Goal: Task Accomplishment & Management: Use online tool/utility

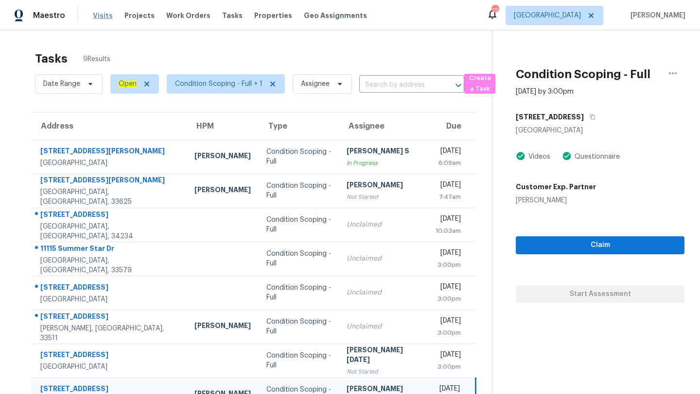
click at [96, 18] on span "Visits" at bounding box center [103, 16] width 20 height 10
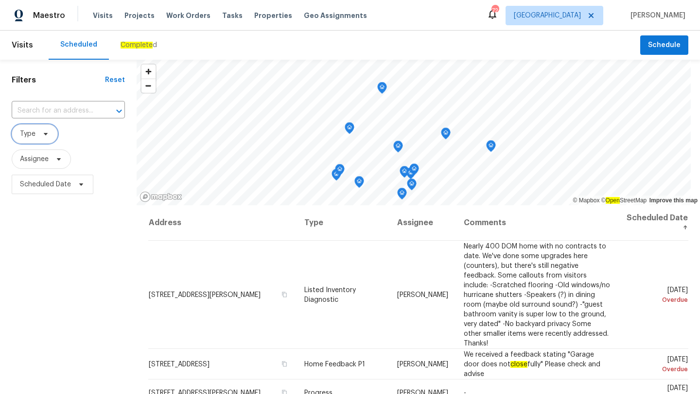
click at [40, 141] on span "Type" at bounding box center [35, 133] width 46 height 19
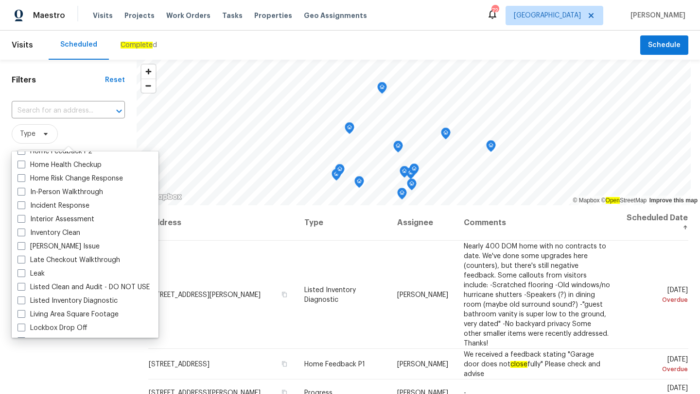
scroll to position [333, 0]
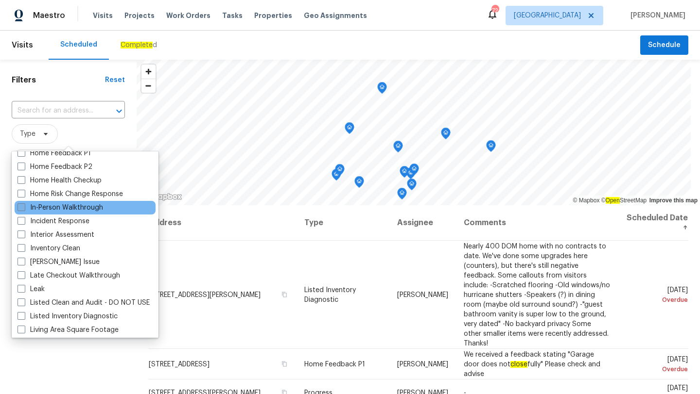
click at [20, 209] on span at bounding box center [21, 208] width 8 height 8
click at [20, 209] on input "In-Person Walkthrough" at bounding box center [20, 206] width 6 height 6
checkbox input "true"
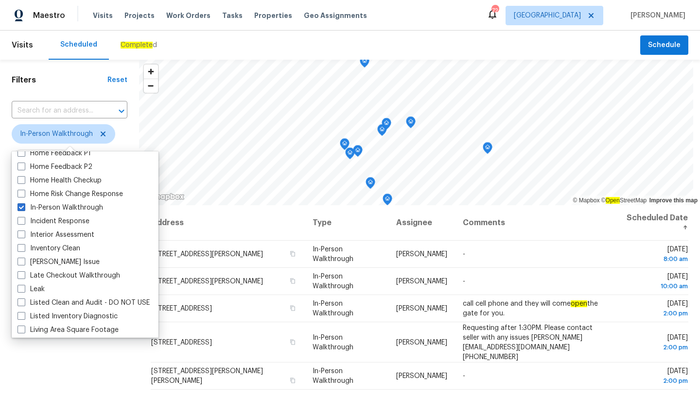
click at [253, 42] on div "Scheduled Complete d" at bounding box center [344, 45] width 591 height 29
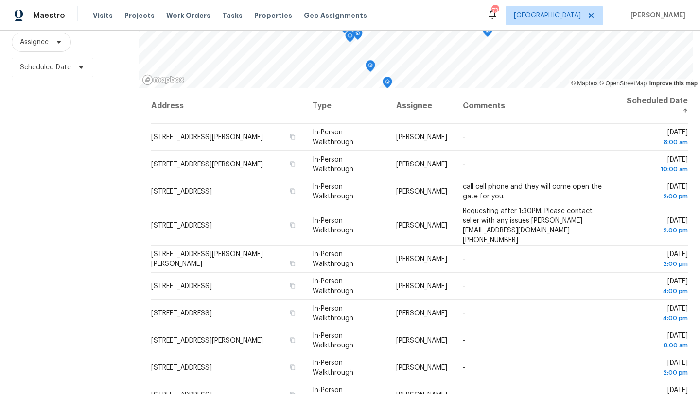
scroll to position [126, 0]
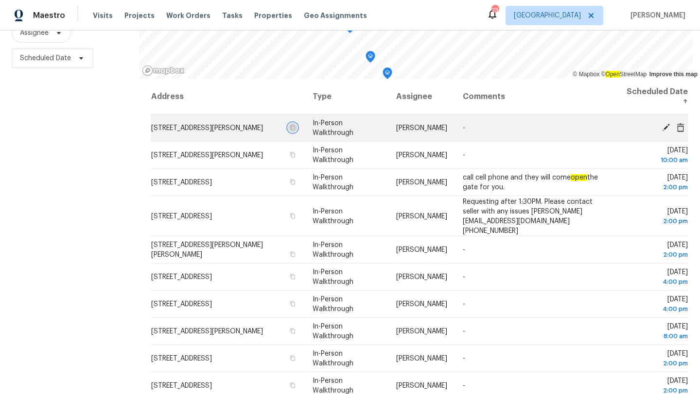
click at [295, 131] on icon "button" at bounding box center [293, 128] width 6 height 6
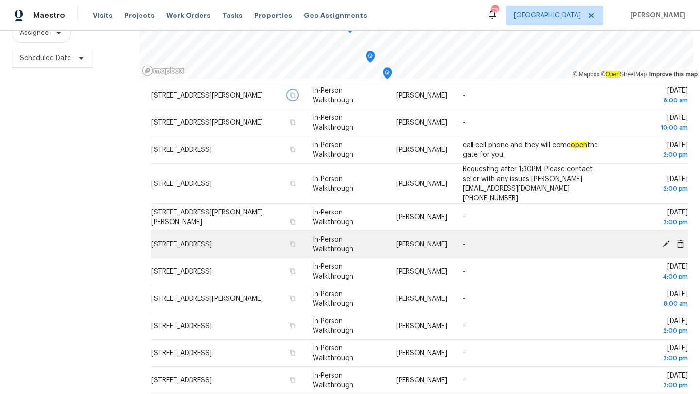
scroll to position [0, 0]
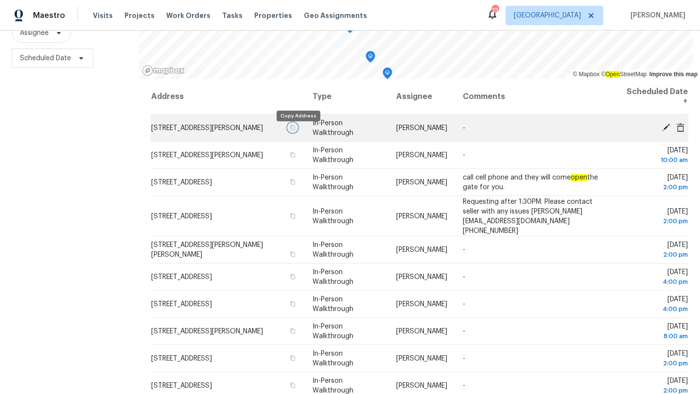
click at [295, 131] on icon "button" at bounding box center [293, 128] width 6 height 6
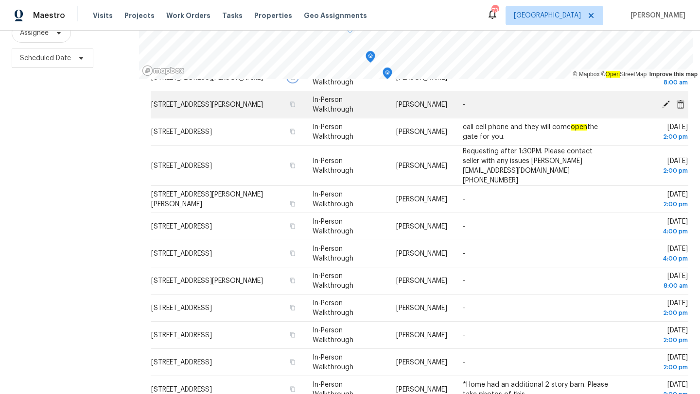
scroll to position [53, 0]
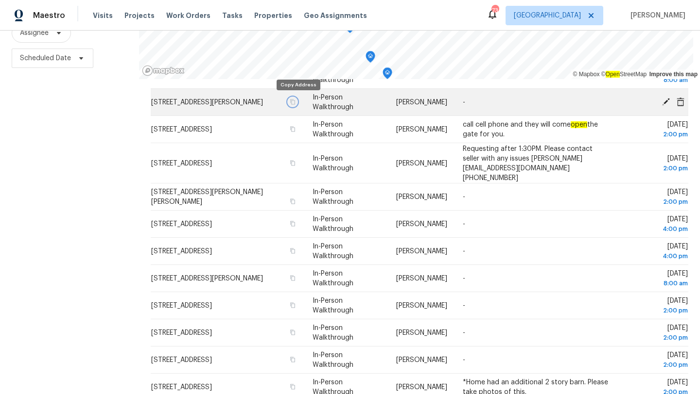
click at [295, 101] on icon "button" at bounding box center [292, 101] width 5 height 5
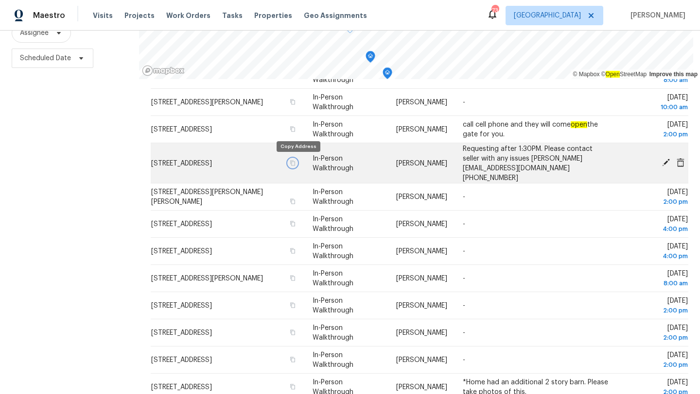
click at [295, 161] on icon "button" at bounding box center [293, 163] width 6 height 6
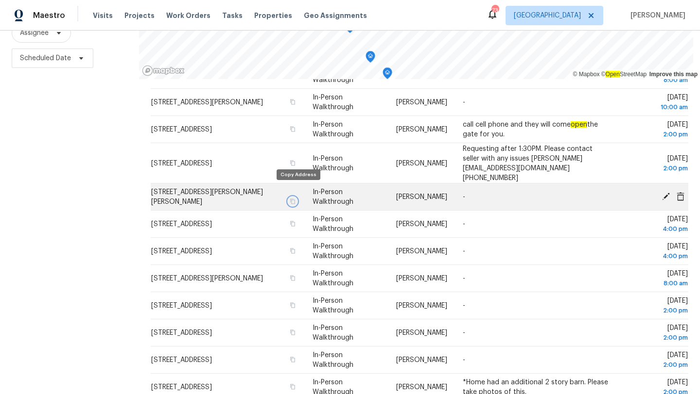
click at [295, 199] on icon "button" at bounding box center [293, 202] width 6 height 6
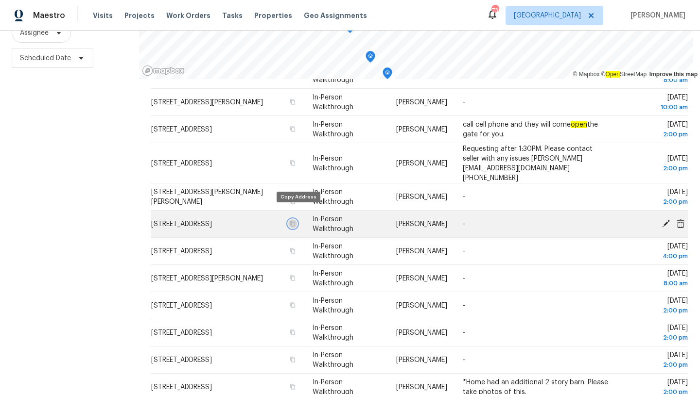
click at [295, 221] on icon "button" at bounding box center [293, 224] width 6 height 6
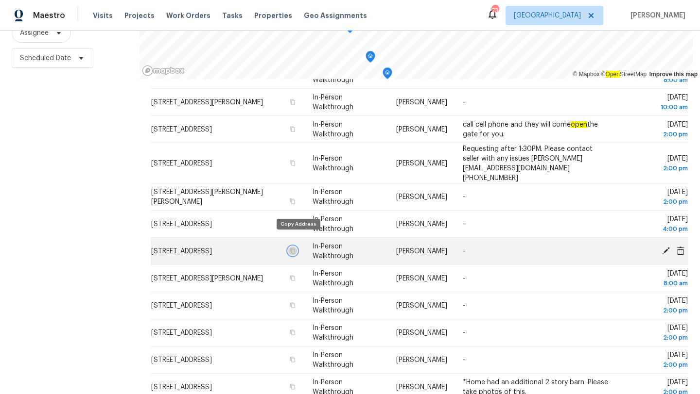
click at [295, 248] on icon "button" at bounding box center [292, 250] width 5 height 5
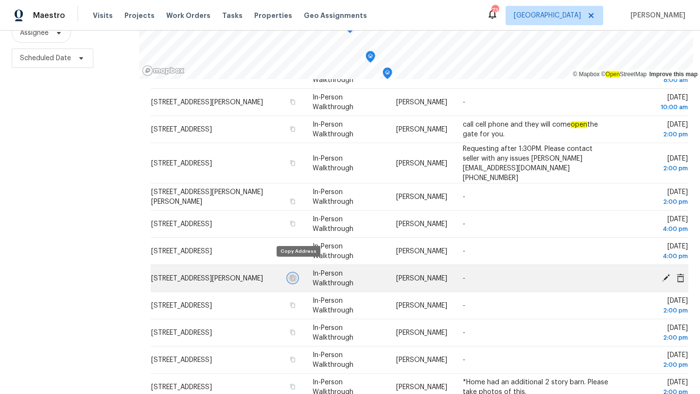
click at [295, 275] on icon "button" at bounding box center [293, 278] width 6 height 6
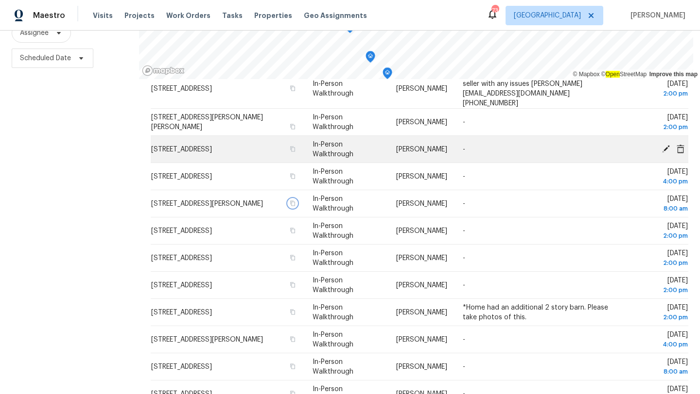
scroll to position [139, 0]
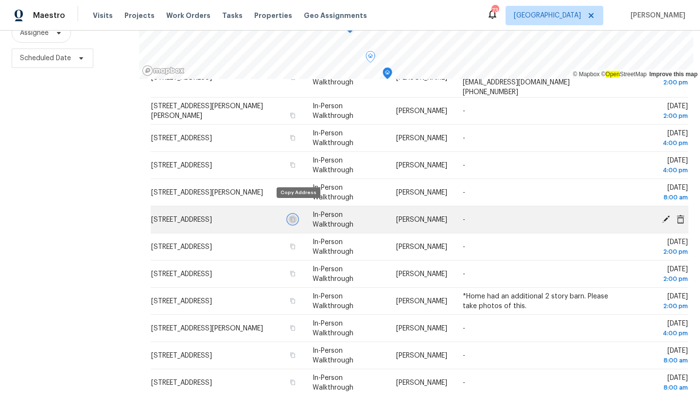
click at [295, 217] on icon "button" at bounding box center [292, 219] width 5 height 5
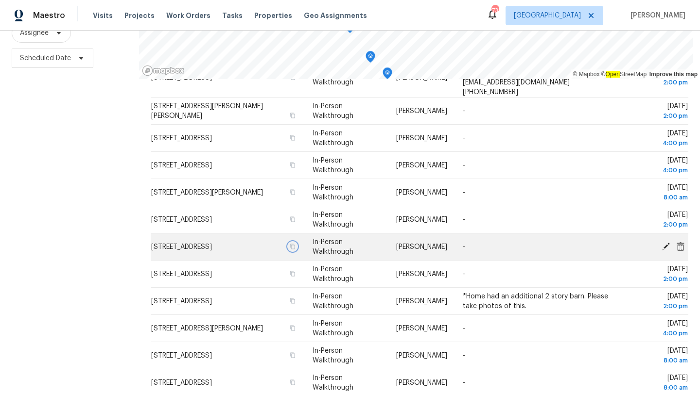
click at [295, 244] on icon "button" at bounding box center [292, 246] width 5 height 5
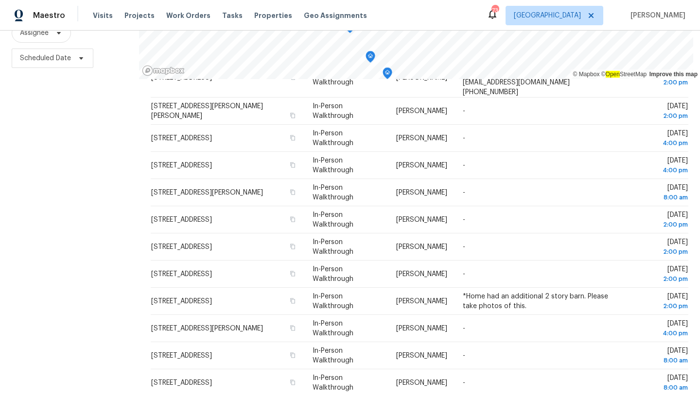
click at [573, 26] on div "Maestro Visits Projects Work Orders Tasks Properties Geo Assignments 73 [GEOGRA…" at bounding box center [350, 15] width 700 height 31
click at [573, 18] on span "[GEOGRAPHIC_DATA]" at bounding box center [546, 16] width 67 height 10
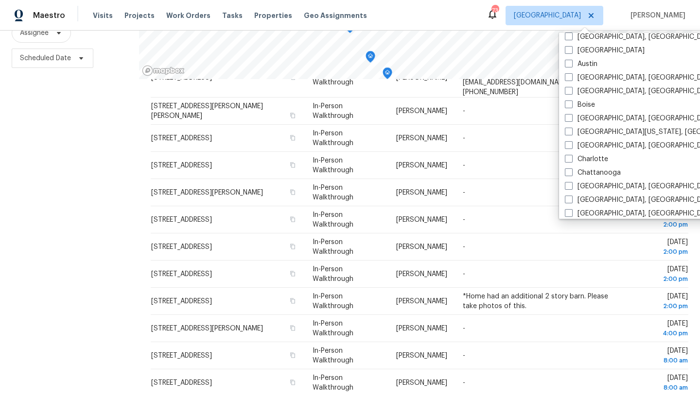
scroll to position [0, 0]
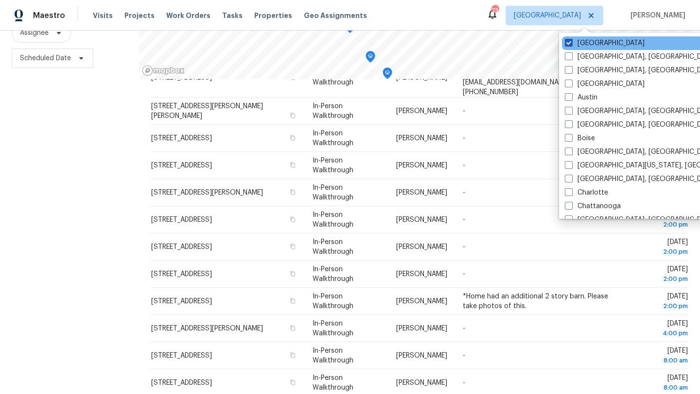
click at [568, 43] on span at bounding box center [568, 43] width 8 height 8
click at [568, 43] on input "[GEOGRAPHIC_DATA]" at bounding box center [567, 41] width 6 height 6
checkbox input "false"
checkbox input "true"
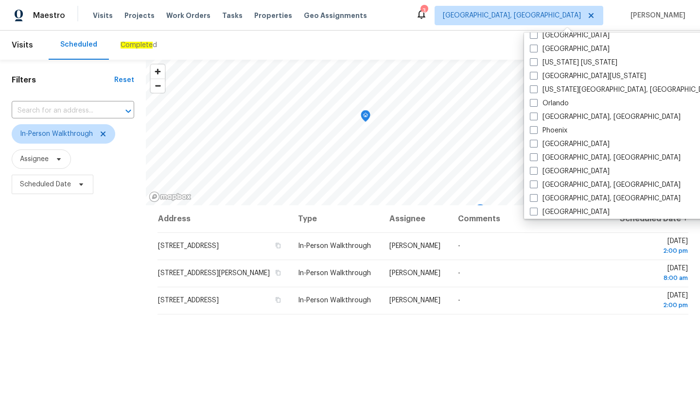
scroll to position [495, 0]
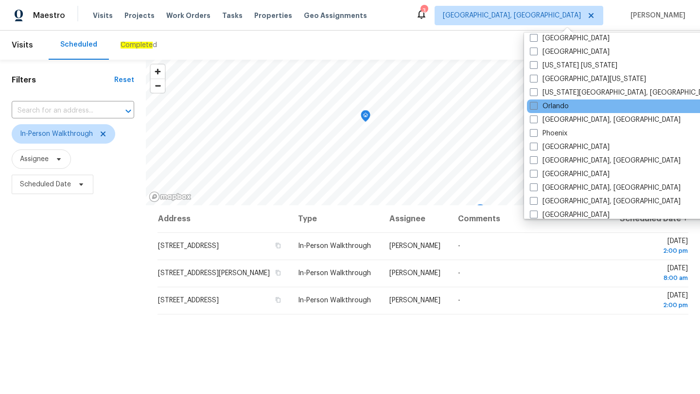
click at [534, 104] on span at bounding box center [533, 106] width 8 height 8
click at [534, 104] on input "Orlando" at bounding box center [532, 105] width 6 height 6
checkbox input "true"
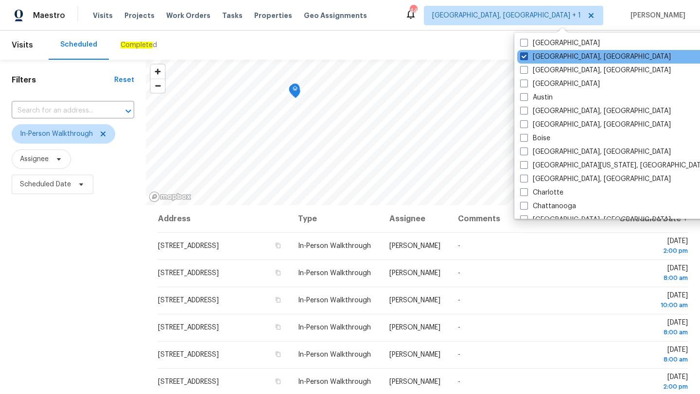
click at [524, 56] on span at bounding box center [524, 56] width 8 height 8
click at [524, 56] on input "[GEOGRAPHIC_DATA], [GEOGRAPHIC_DATA]" at bounding box center [523, 55] width 6 height 6
checkbox input "false"
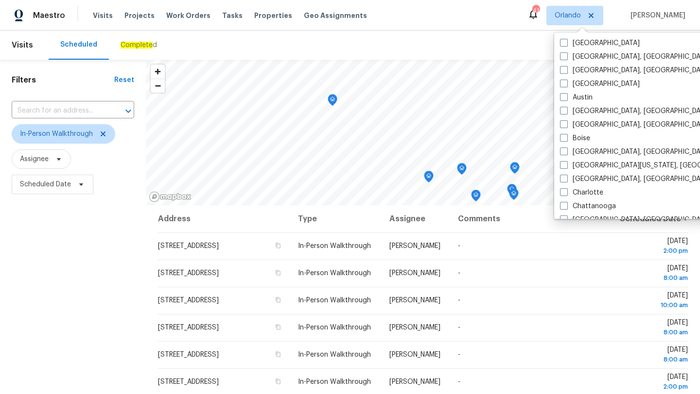
click at [256, 42] on div "Scheduled Complete d" at bounding box center [344, 45] width 591 height 29
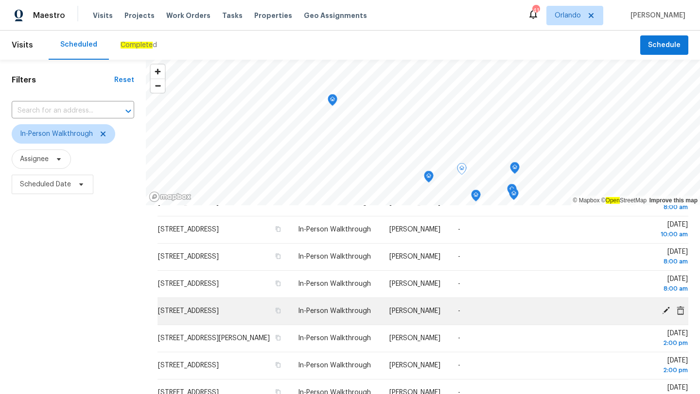
scroll to position [68, 0]
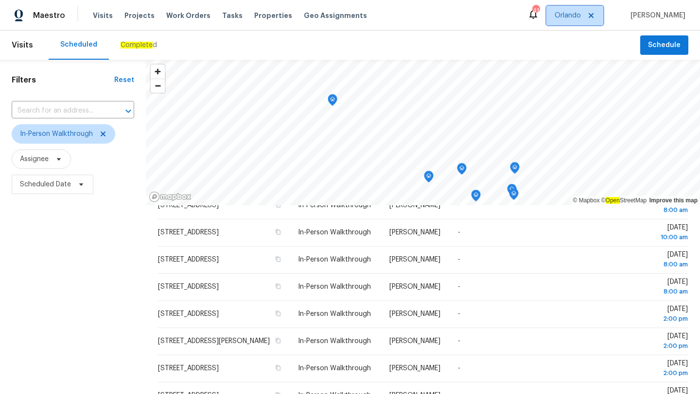
click at [573, 22] on span "Orlando" at bounding box center [574, 15] width 57 height 19
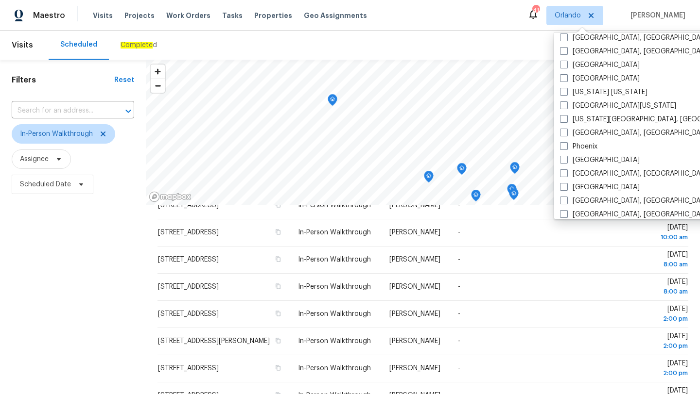
scroll to position [651, 0]
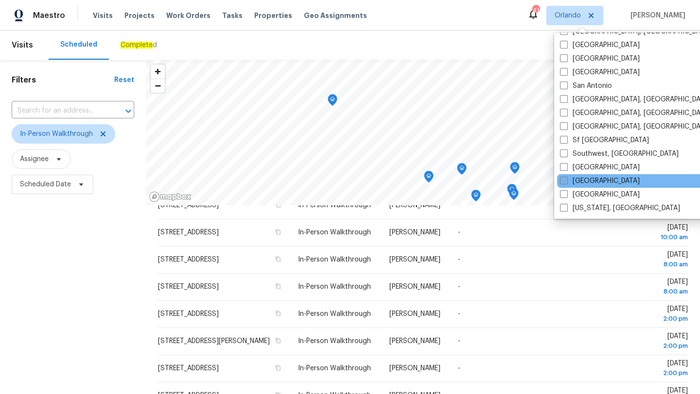
click at [563, 182] on span at bounding box center [564, 181] width 8 height 8
click at [563, 182] on input "[GEOGRAPHIC_DATA]" at bounding box center [563, 179] width 6 height 6
checkbox input "true"
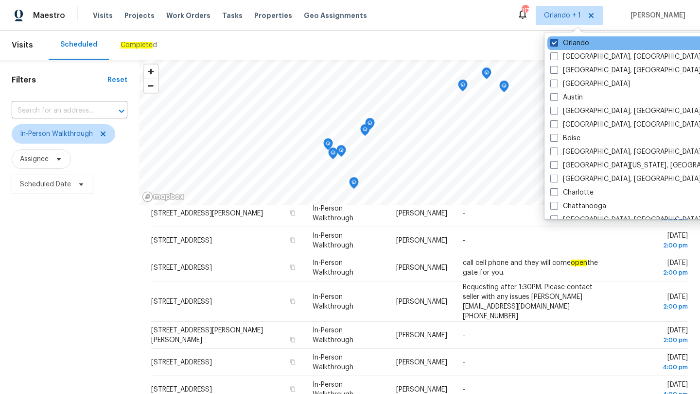
click at [551, 41] on span at bounding box center [554, 43] width 8 height 8
click at [551, 41] on input "Orlando" at bounding box center [553, 41] width 6 height 6
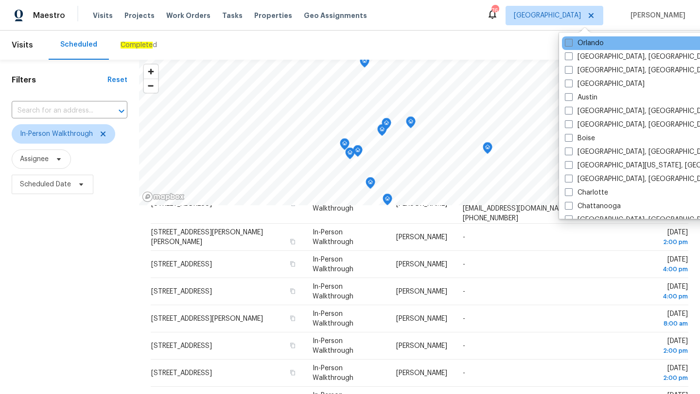
click at [569, 42] on span at bounding box center [568, 43] width 8 height 8
click at [569, 42] on input "Orlando" at bounding box center [567, 41] width 6 height 6
checkbox input "true"
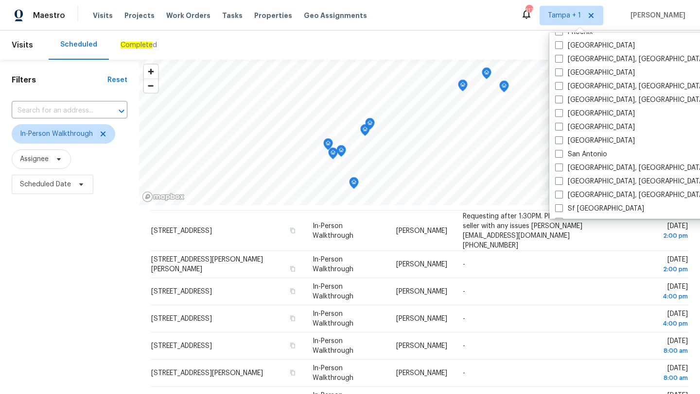
scroll to position [651, 0]
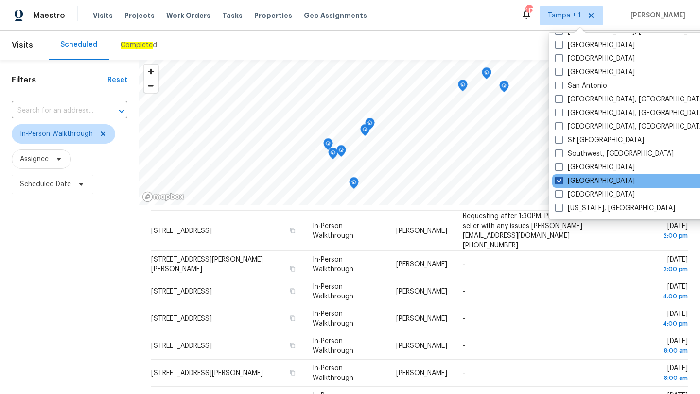
click at [560, 181] on span at bounding box center [559, 181] width 8 height 8
click at [560, 181] on input "[GEOGRAPHIC_DATA]" at bounding box center [558, 179] width 6 height 6
checkbox input "false"
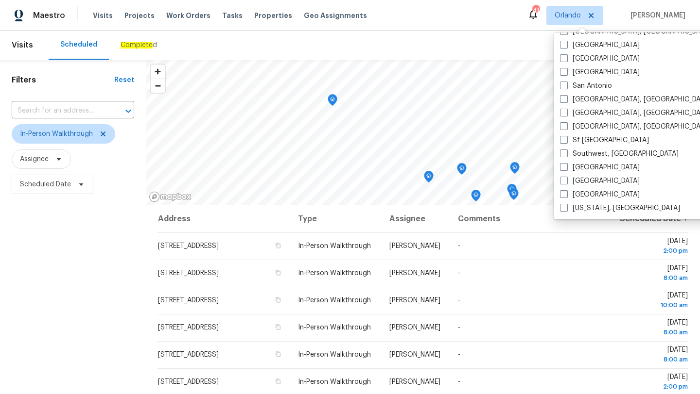
click at [126, 266] on div "Filters Reset ​ In-Person Walkthrough Assignee Scheduled Date" at bounding box center [73, 290] width 146 height 461
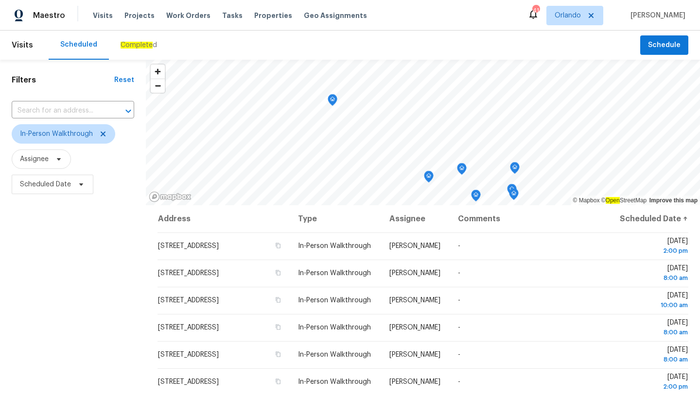
scroll to position [126, 0]
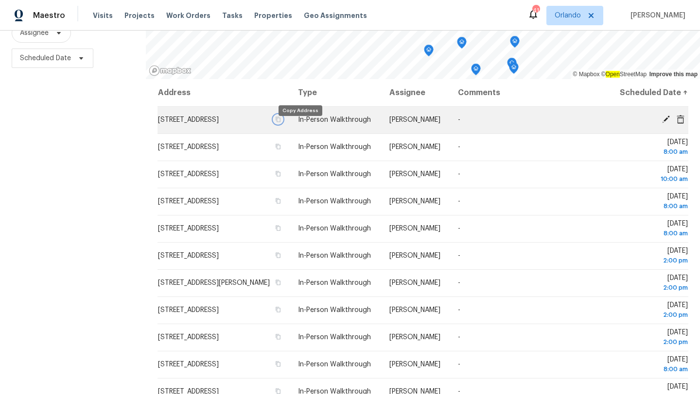
click at [281, 122] on icon "button" at bounding box center [278, 120] width 6 height 6
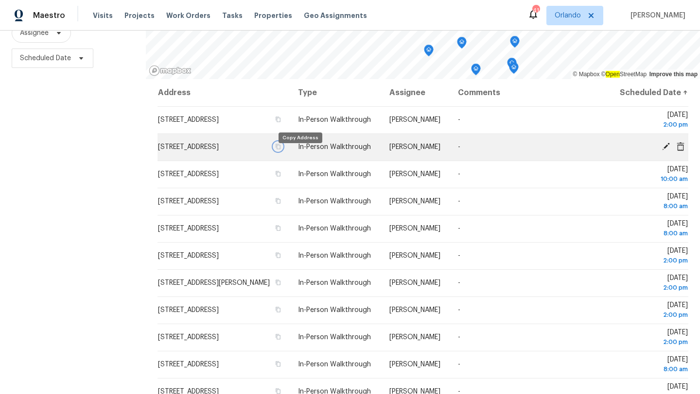
click at [281, 150] on icon "button" at bounding box center [278, 147] width 6 height 6
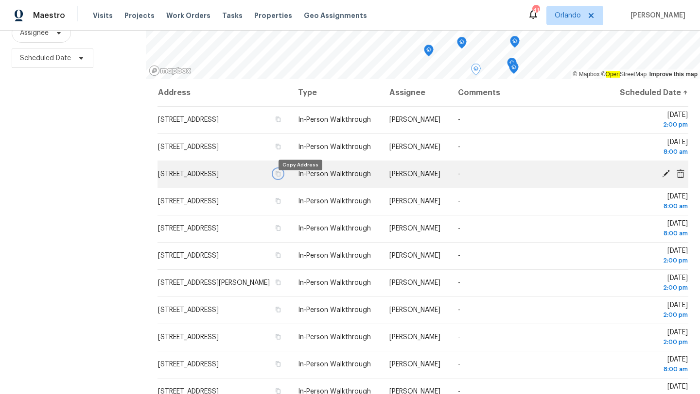
click at [281, 177] on icon "button" at bounding box center [278, 174] width 6 height 6
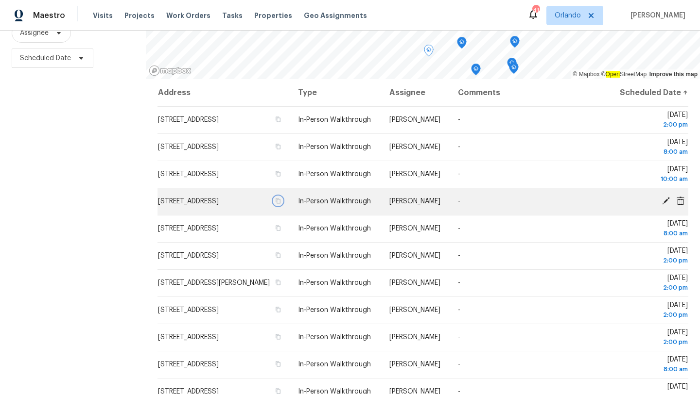
click at [281, 204] on icon "button" at bounding box center [278, 201] width 5 height 5
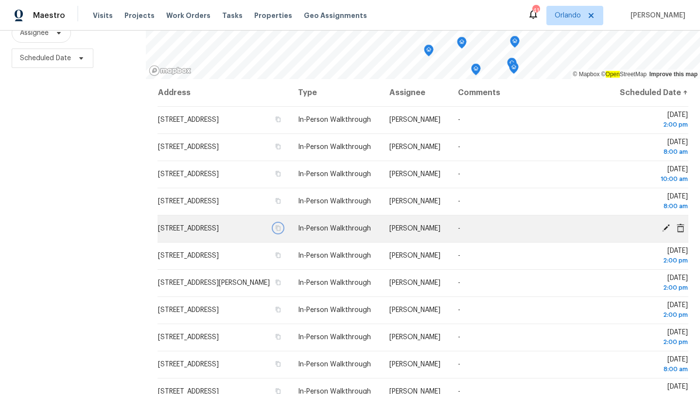
click at [281, 231] on icon "button" at bounding box center [278, 228] width 6 height 6
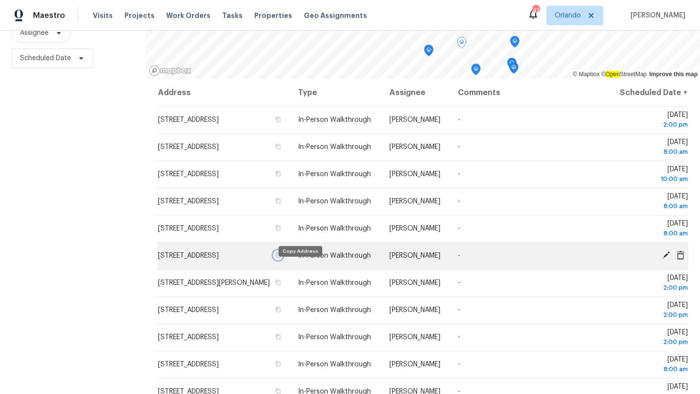
click at [281, 258] on icon "button" at bounding box center [278, 256] width 6 height 6
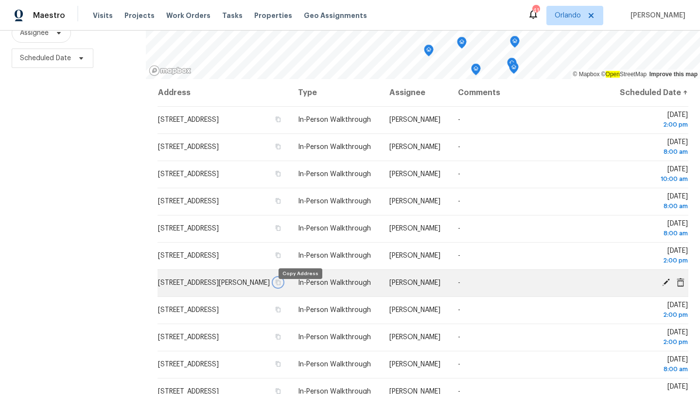
click at [281, 286] on icon "button" at bounding box center [278, 283] width 6 height 6
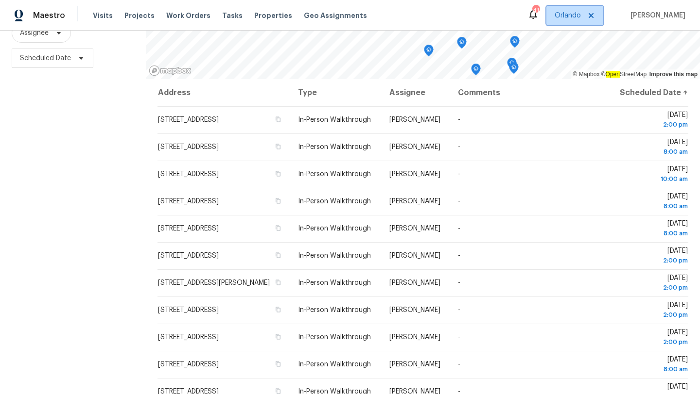
click at [578, 17] on span "Orlando" at bounding box center [567, 16] width 26 height 10
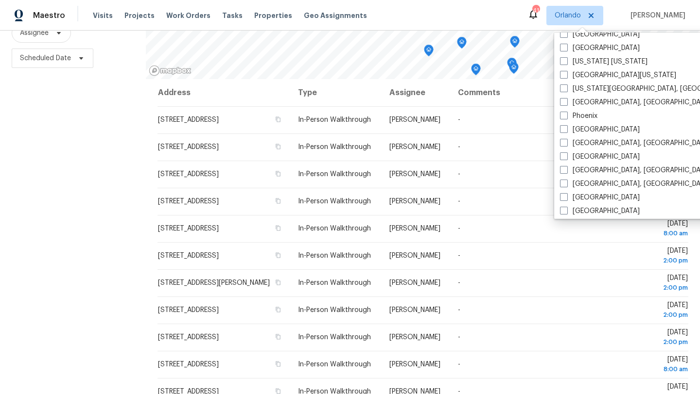
scroll to position [448, 0]
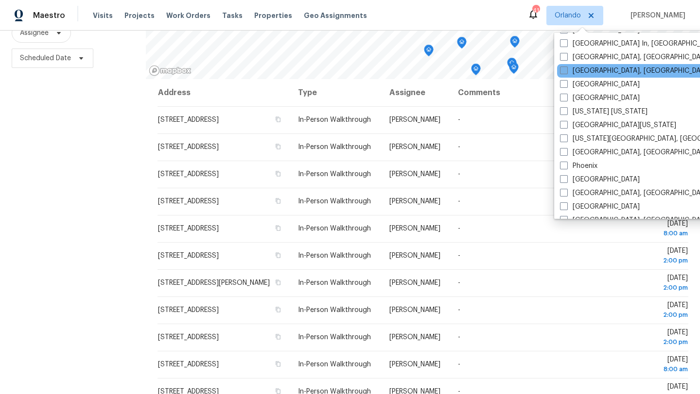
click at [562, 73] on span at bounding box center [564, 71] width 8 height 8
click at [562, 72] on input "[GEOGRAPHIC_DATA], [GEOGRAPHIC_DATA]" at bounding box center [563, 69] width 6 height 6
checkbox input "true"
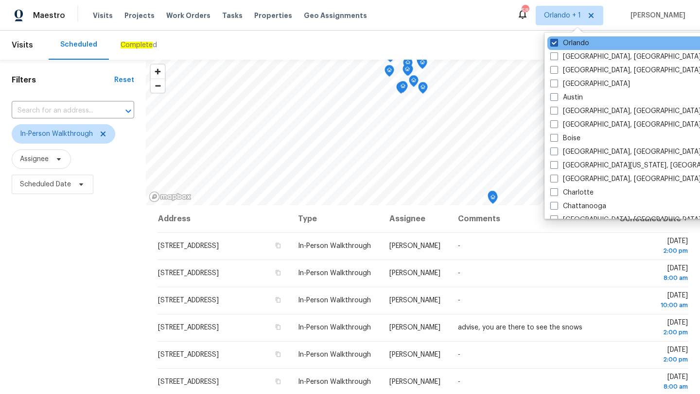
click at [553, 41] on span at bounding box center [554, 43] width 8 height 8
click at [553, 41] on input "Orlando" at bounding box center [553, 41] width 6 height 6
checkbox input "false"
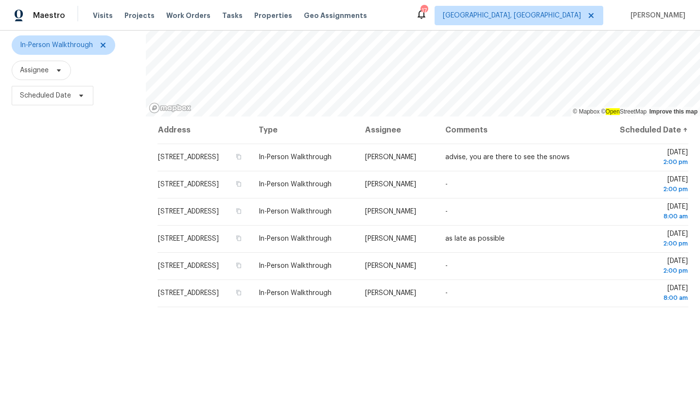
scroll to position [126, 0]
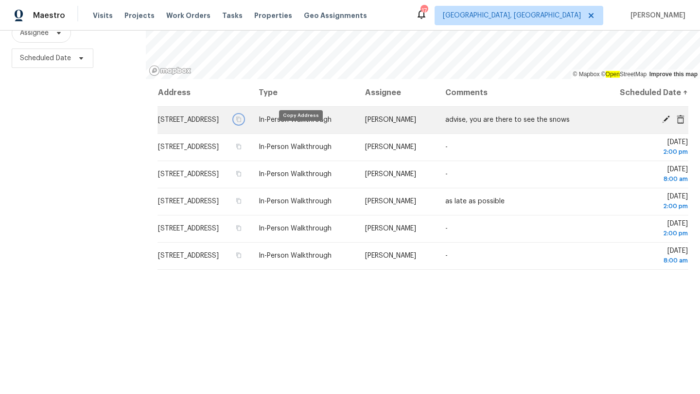
click at [241, 122] on icon "button" at bounding box center [239, 119] width 5 height 5
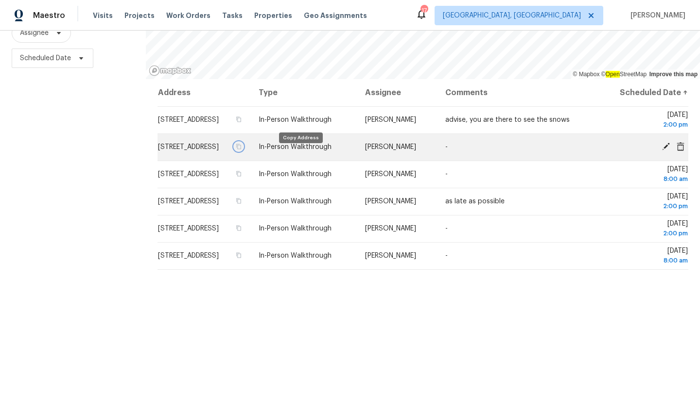
click at [241, 150] on icon "button" at bounding box center [239, 146] width 5 height 5
click at [241, 150] on icon "button" at bounding box center [239, 147] width 6 height 6
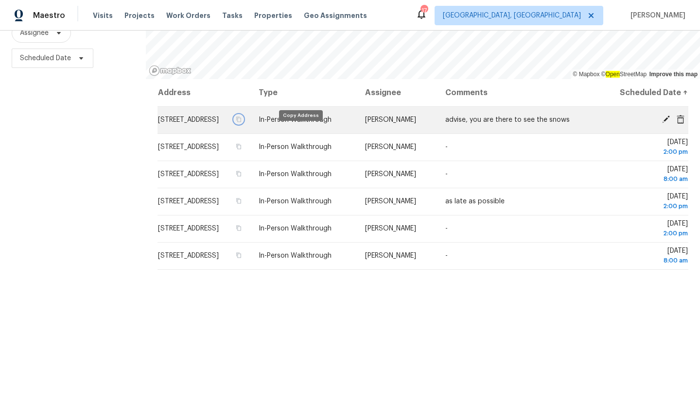
click at [241, 122] on icon "button" at bounding box center [239, 119] width 5 height 5
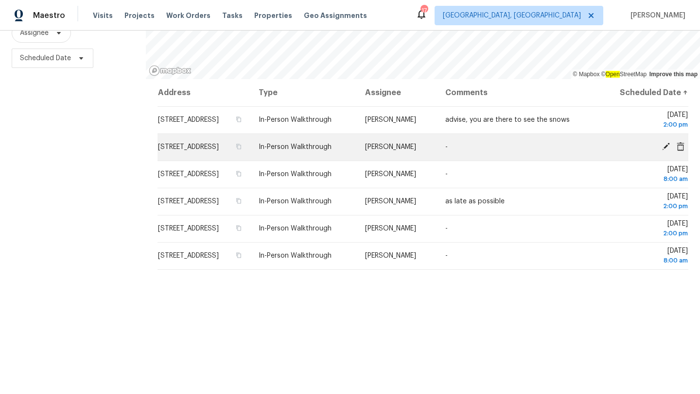
drag, startPoint x: 293, startPoint y: 183, endPoint x: 158, endPoint y: 152, distance: 139.0
click at [158, 152] on tbody "4068 Lake Tahoe Cir, West Palm Beach, FL 33409 In-Person Walkthrough Jeff Aniel…" at bounding box center [422, 187] width 530 height 163
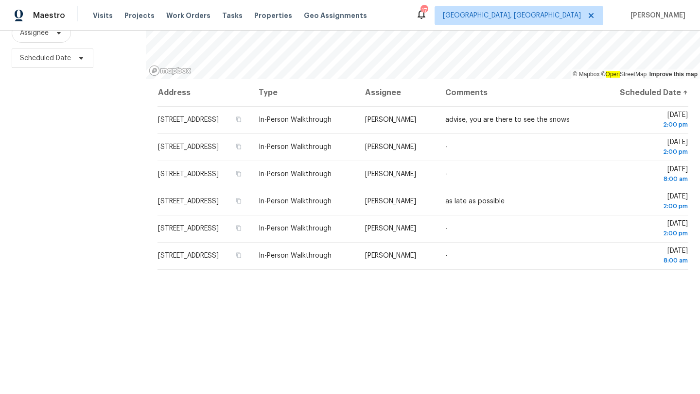
copy tbody "14721 Polk St, Miami, FL 33176 In-Person Walkthrough Fernando Ortiz - Fri, Aug …"
click at [568, 19] on span "[GEOGRAPHIC_DATA], [GEOGRAPHIC_DATA]" at bounding box center [512, 16] width 138 height 10
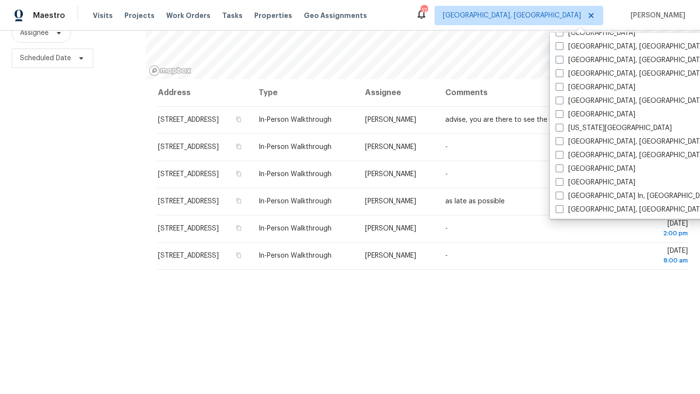
scroll to position [356, 0]
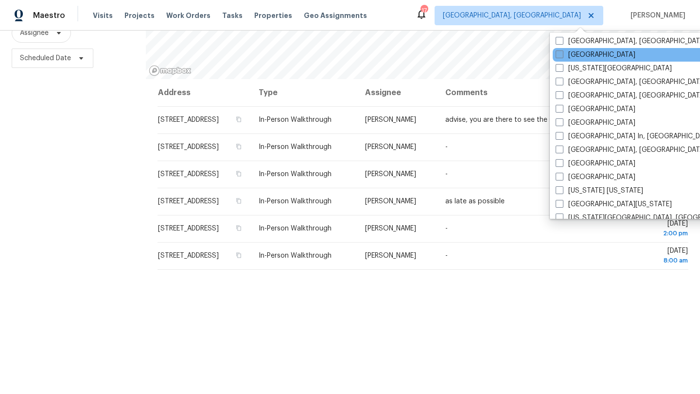
click at [556, 57] on span at bounding box center [559, 55] width 8 height 8
click at [556, 56] on input "[GEOGRAPHIC_DATA]" at bounding box center [558, 53] width 6 height 6
checkbox input "true"
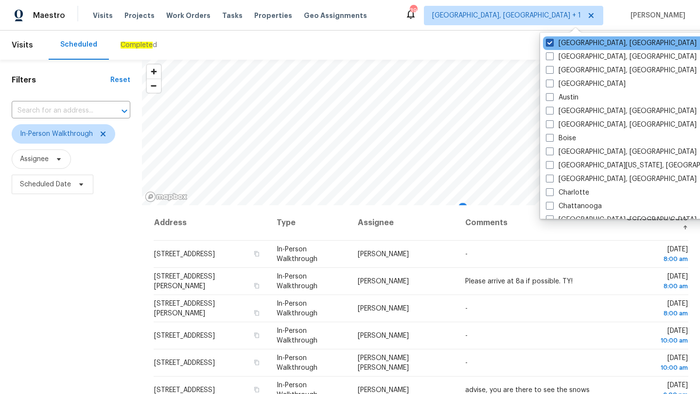
click at [549, 43] on span at bounding box center [550, 43] width 8 height 8
click at [549, 43] on input "[GEOGRAPHIC_DATA], [GEOGRAPHIC_DATA]" at bounding box center [549, 41] width 6 height 6
checkbox input "false"
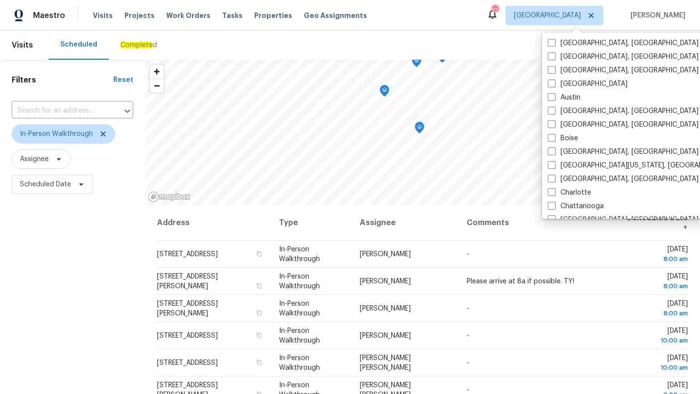
click at [111, 248] on div "Filters Reset ​ In-Person Walkthrough Assignee Scheduled Date" at bounding box center [72, 290] width 145 height 461
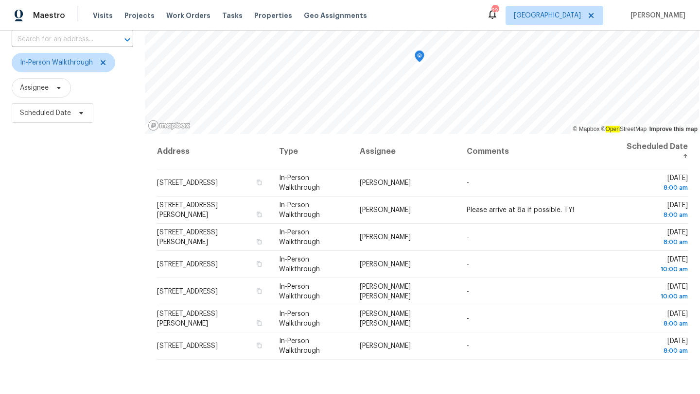
scroll to position [126, 0]
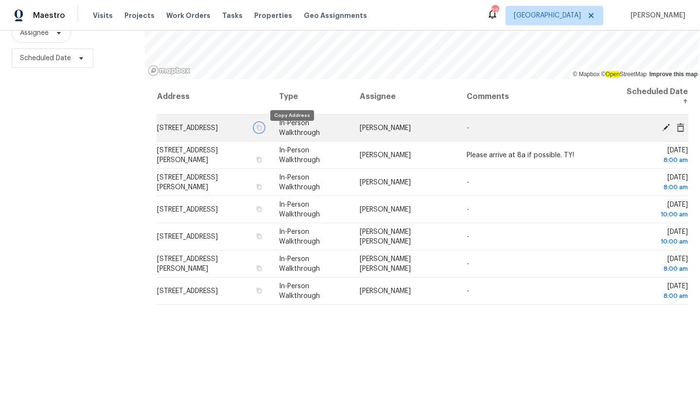
click at [261, 130] on icon "button" at bounding box center [258, 127] width 5 height 5
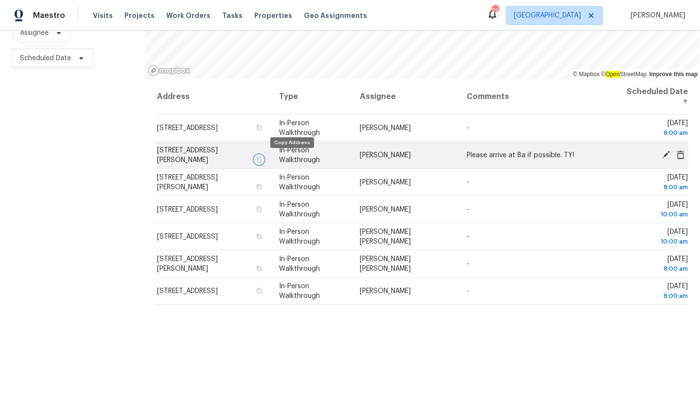
click at [261, 158] on icon "button" at bounding box center [258, 159] width 5 height 5
click at [262, 159] on icon "button" at bounding box center [259, 160] width 6 height 6
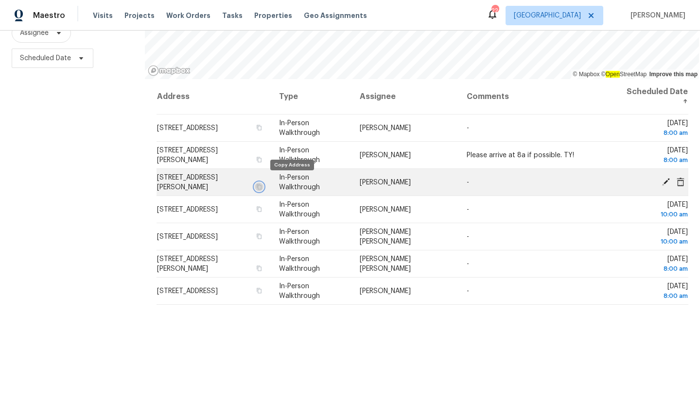
click at [261, 184] on icon "button" at bounding box center [258, 186] width 5 height 5
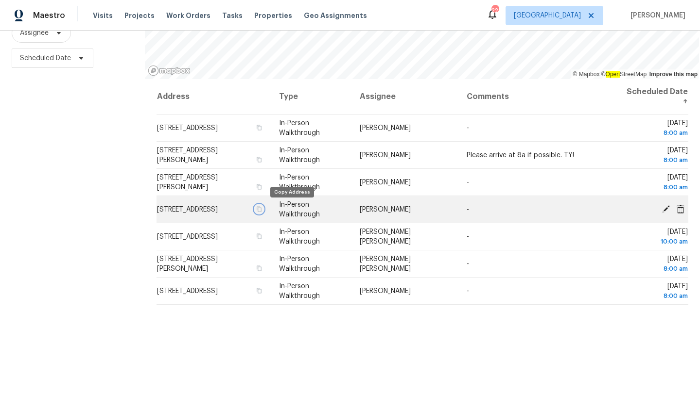
click at [261, 210] on icon "button" at bounding box center [258, 208] width 5 height 5
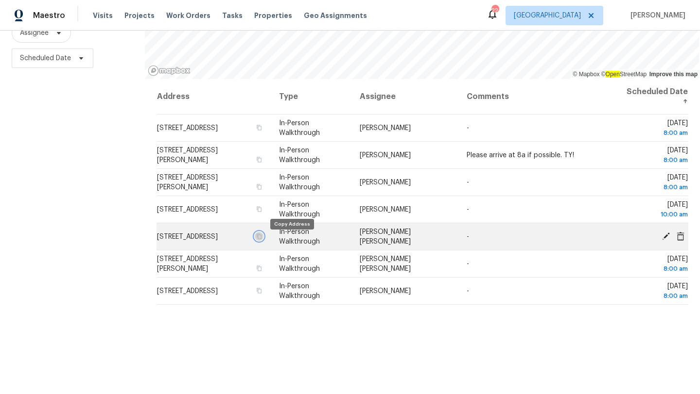
click at [262, 239] on icon "button" at bounding box center [259, 237] width 6 height 6
